Goal: Navigation & Orientation: Find specific page/section

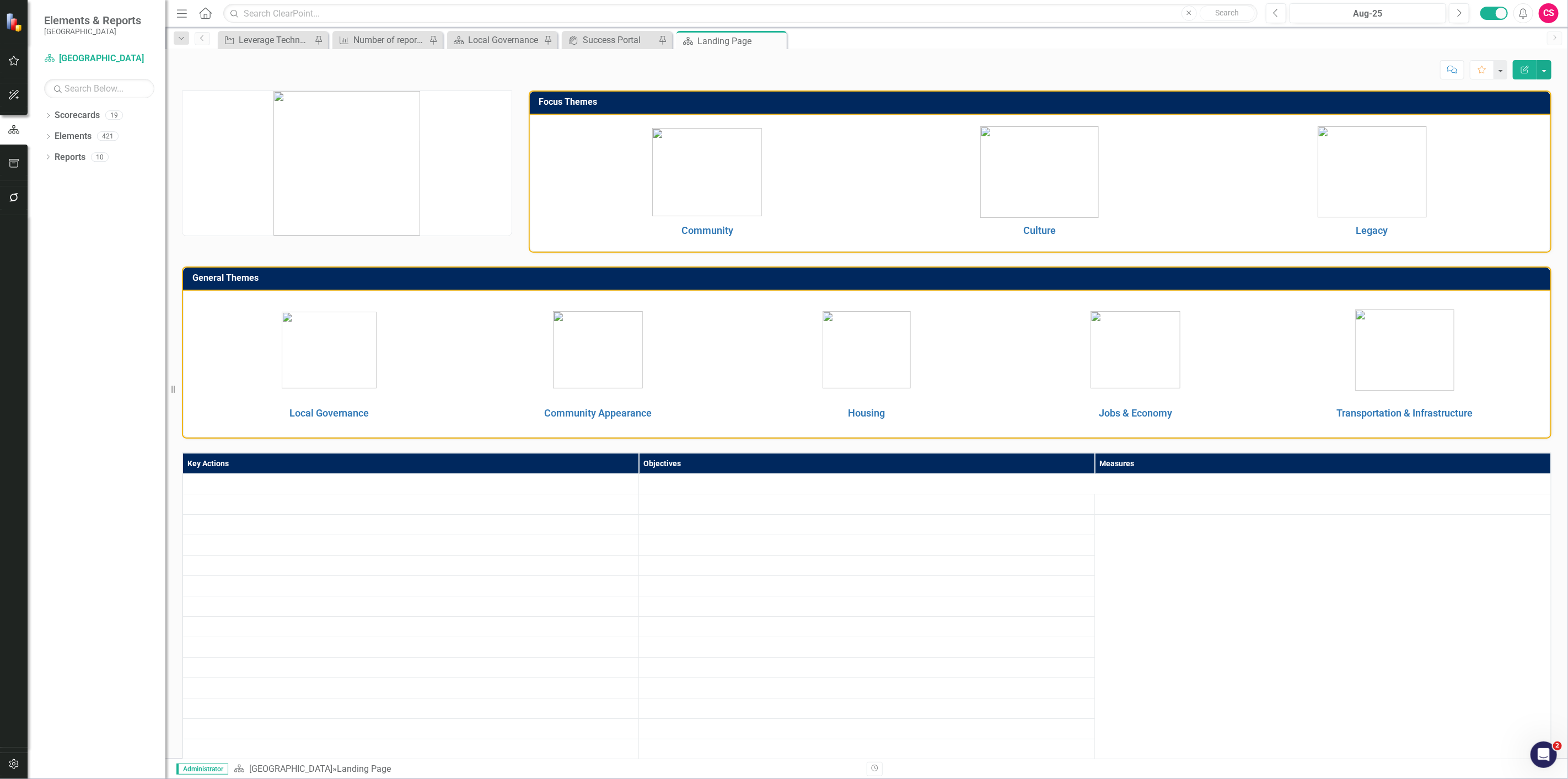
click at [13, 200] on icon "button" at bounding box center [14, 197] width 9 height 9
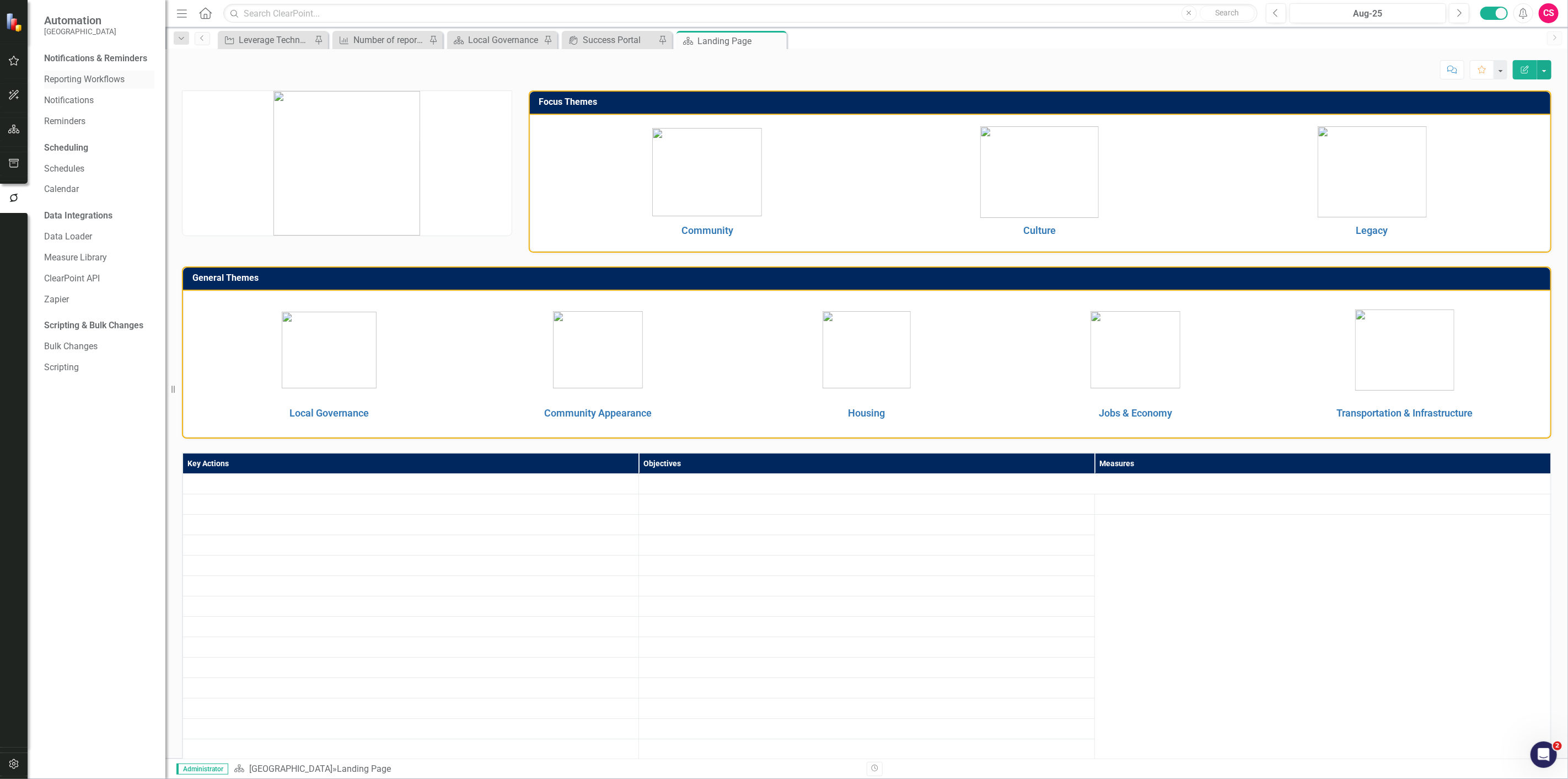
click at [82, 82] on link "Reporting Workflows" at bounding box center [99, 80] width 110 height 13
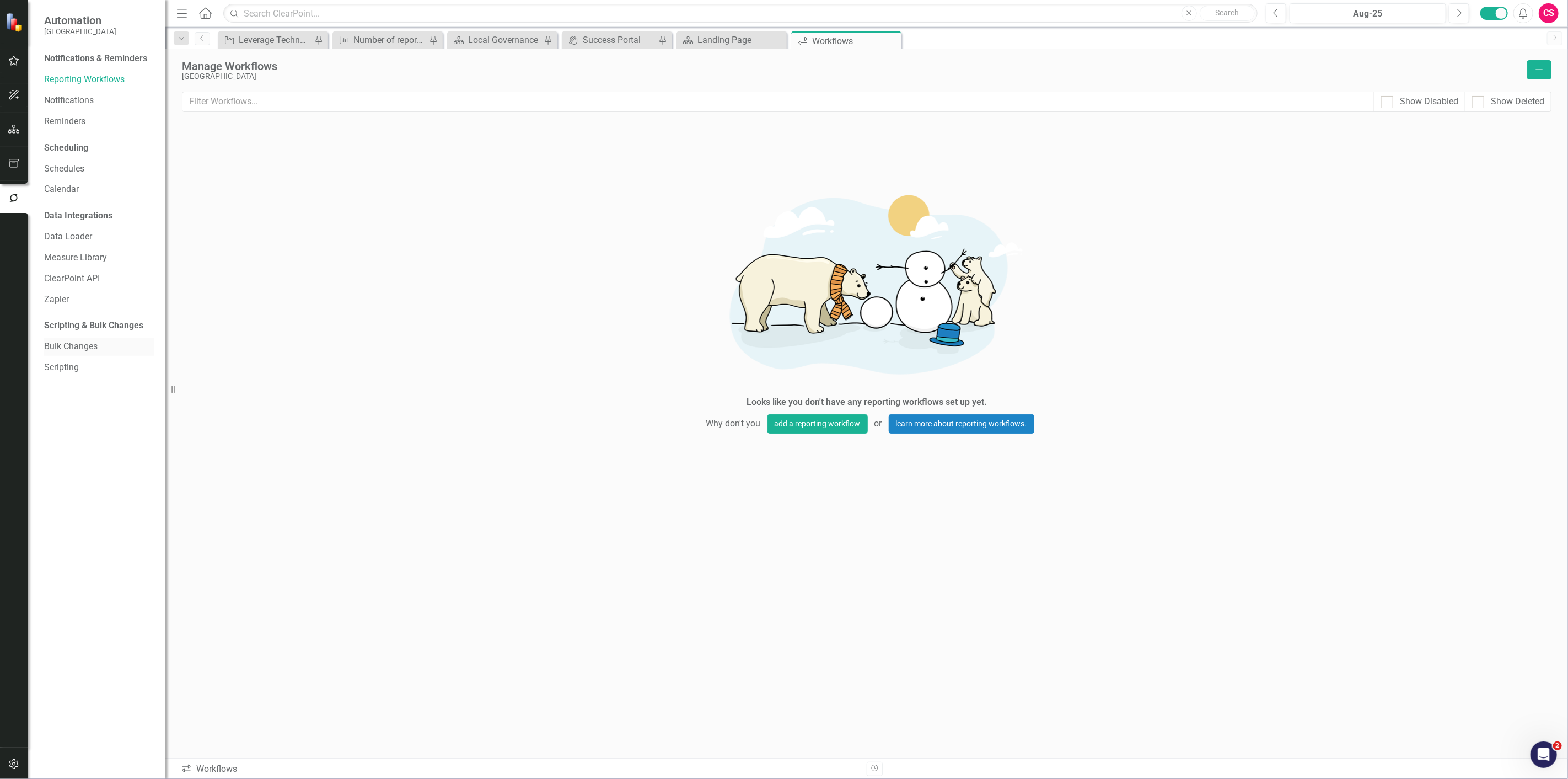
click at [53, 346] on link "Bulk Changes" at bounding box center [99, 346] width 110 height 13
